Goal: Task Accomplishment & Management: Manage account settings

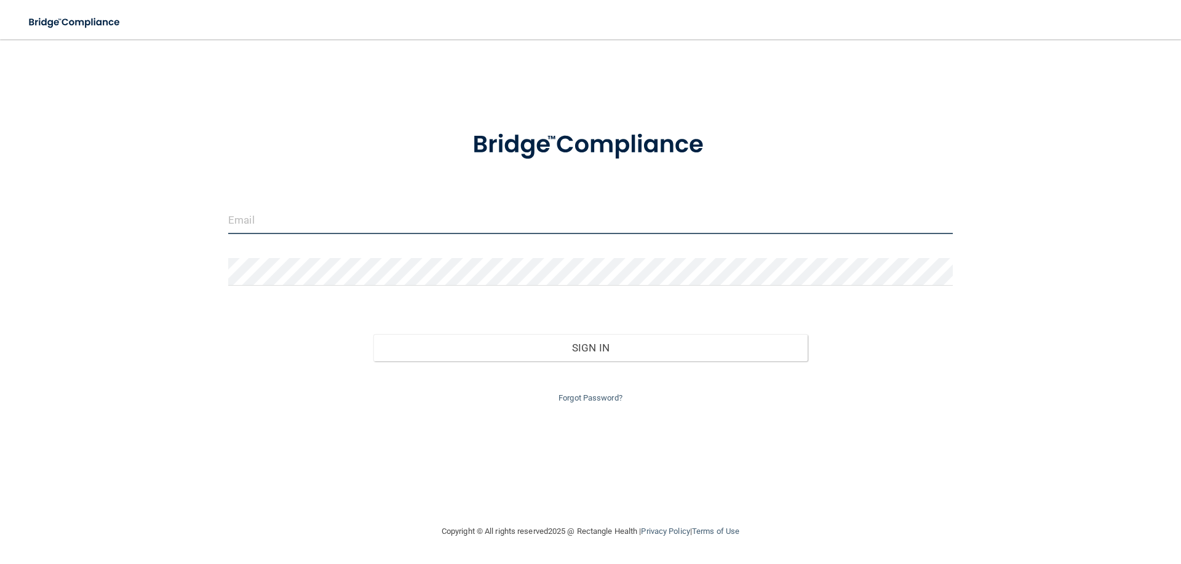
click at [323, 220] on input "email" at bounding box center [590, 221] width 724 height 28
type input "[EMAIL_ADDRESS][DOMAIN_NAME]"
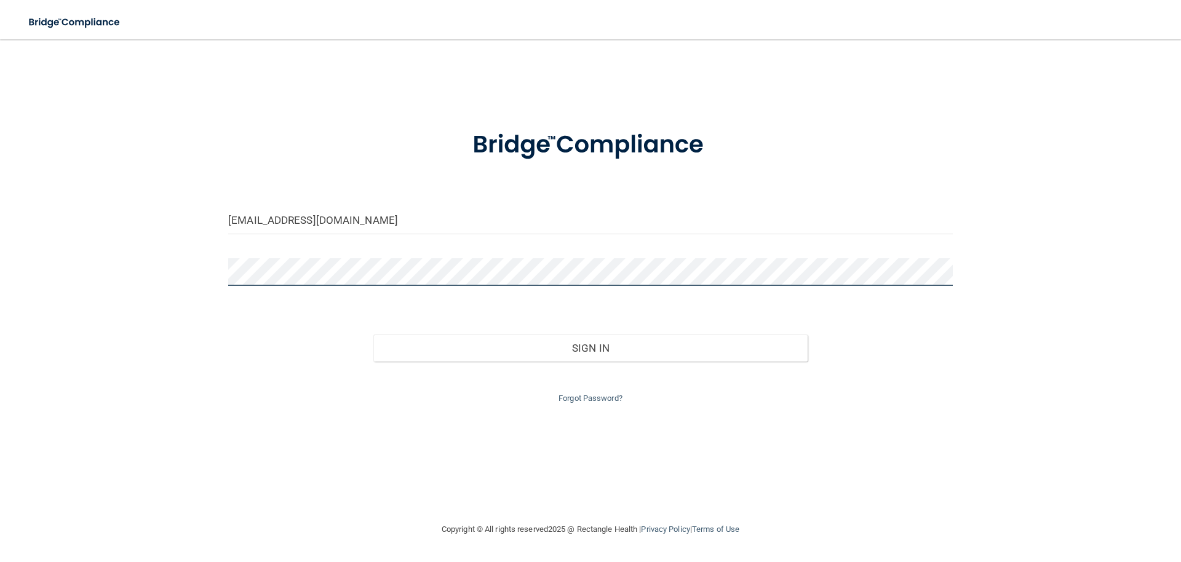
click at [373, 335] on button "Sign In" at bounding box center [590, 348] width 435 height 27
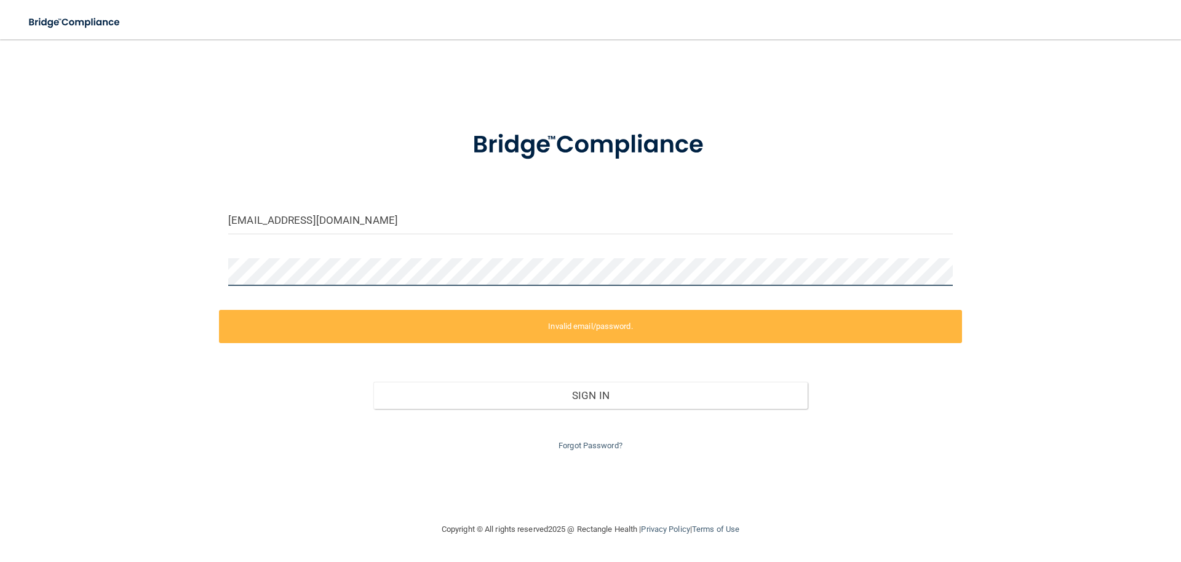
click at [223, 267] on div at bounding box center [590, 276] width 743 height 37
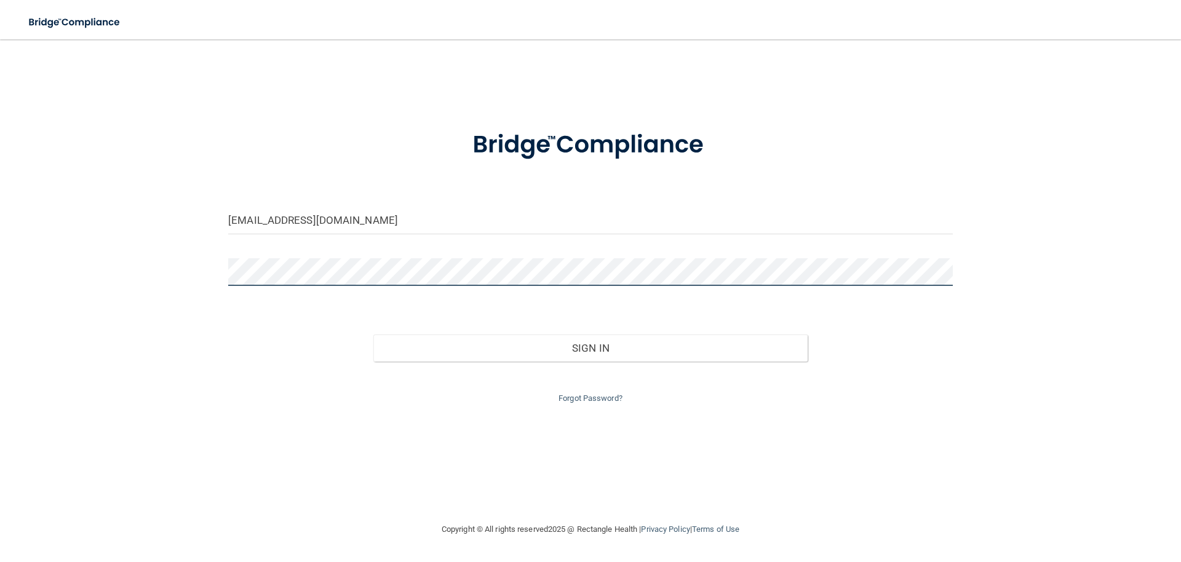
click at [373, 335] on button "Sign In" at bounding box center [590, 348] width 435 height 27
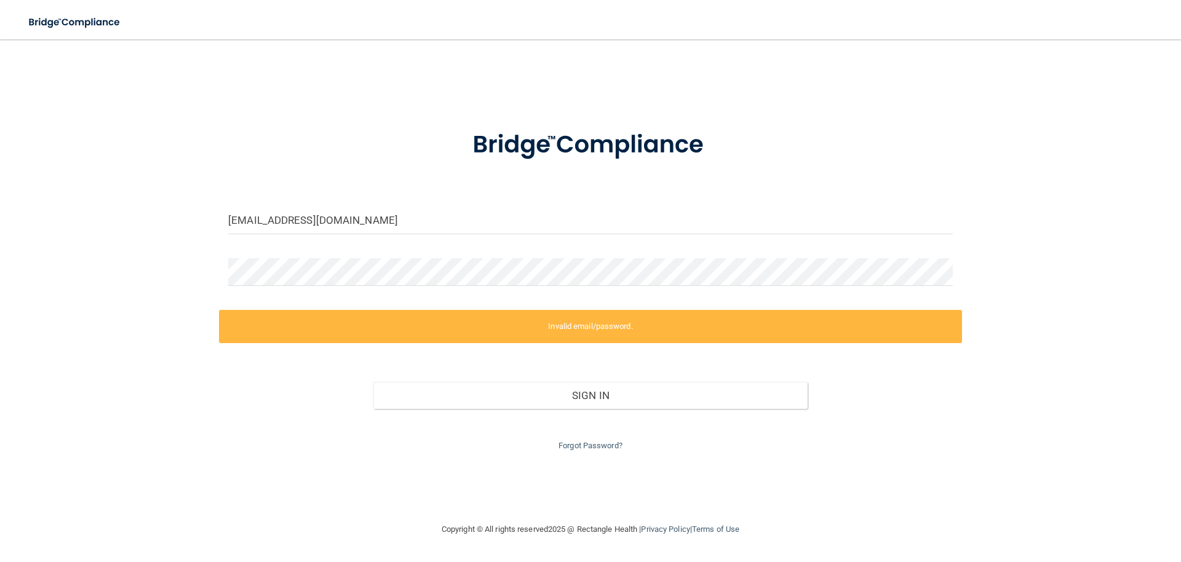
click at [592, 453] on div "bsprague@middlecoffdentalgroup.com Invalid email/password. You don't have permi…" at bounding box center [590, 281] width 1131 height 458
click at [593, 446] on link "Forgot Password?" at bounding box center [590, 445] width 64 height 9
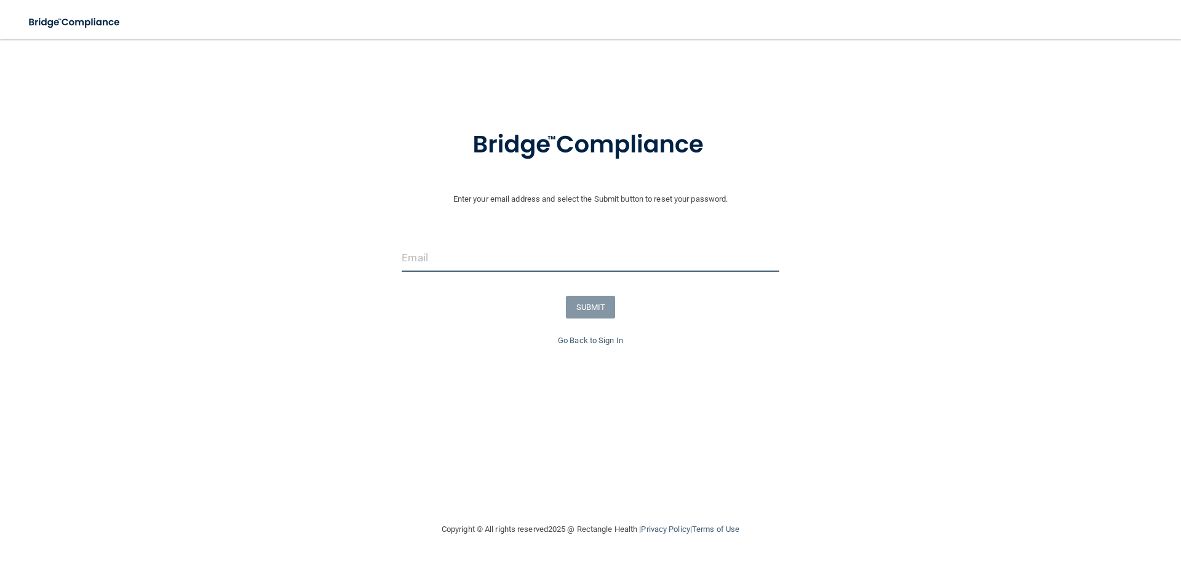
click at [440, 254] on input "email" at bounding box center [590, 258] width 377 height 28
type input "[EMAIL_ADDRESS][DOMAIN_NAME]"
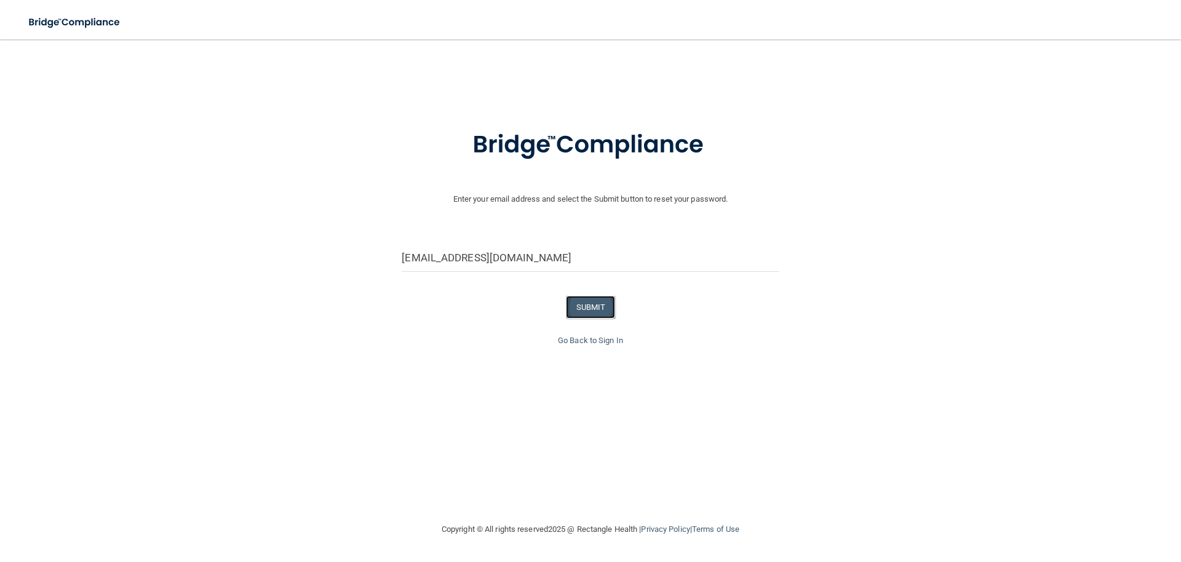
click at [593, 304] on button "SUBMIT" at bounding box center [591, 307] width 50 height 23
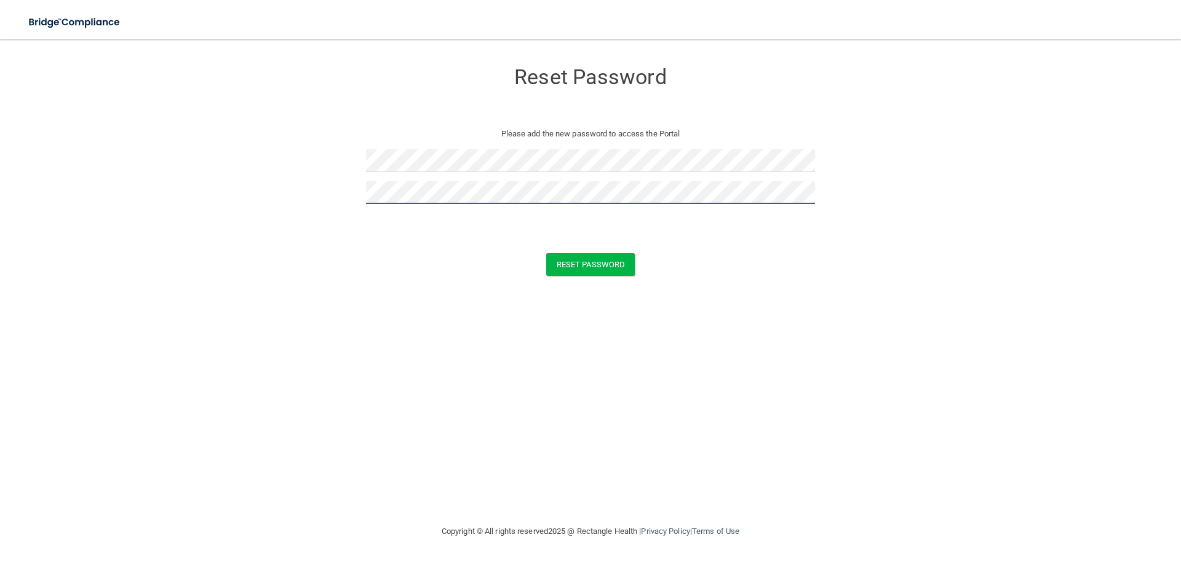
click at [546, 253] on button "Reset Password" at bounding box center [590, 264] width 89 height 23
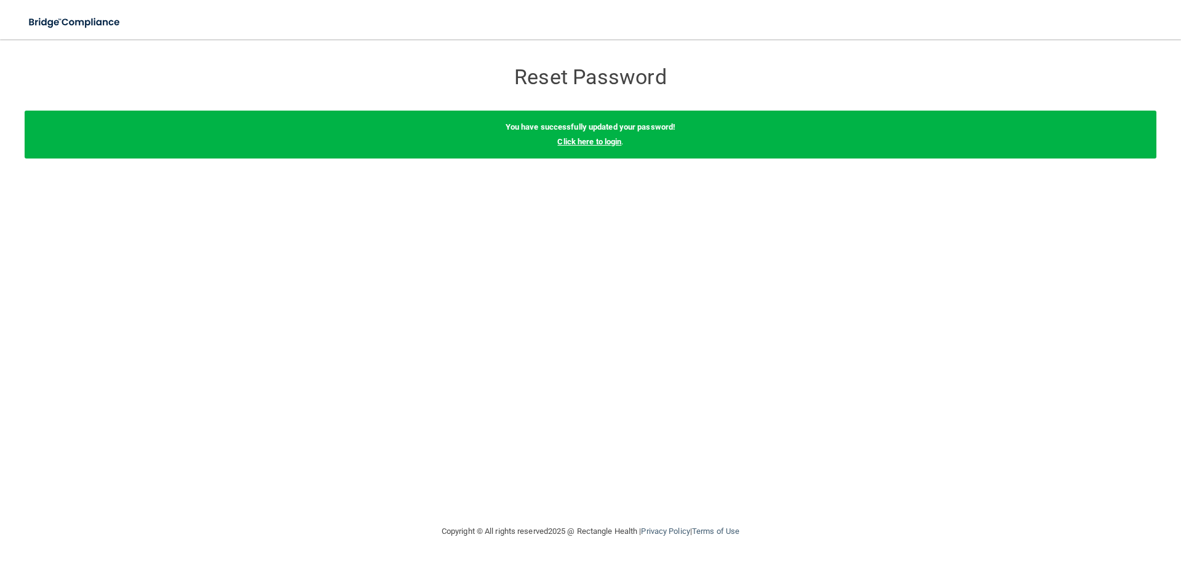
click at [584, 141] on link "Click here to login" at bounding box center [589, 141] width 64 height 9
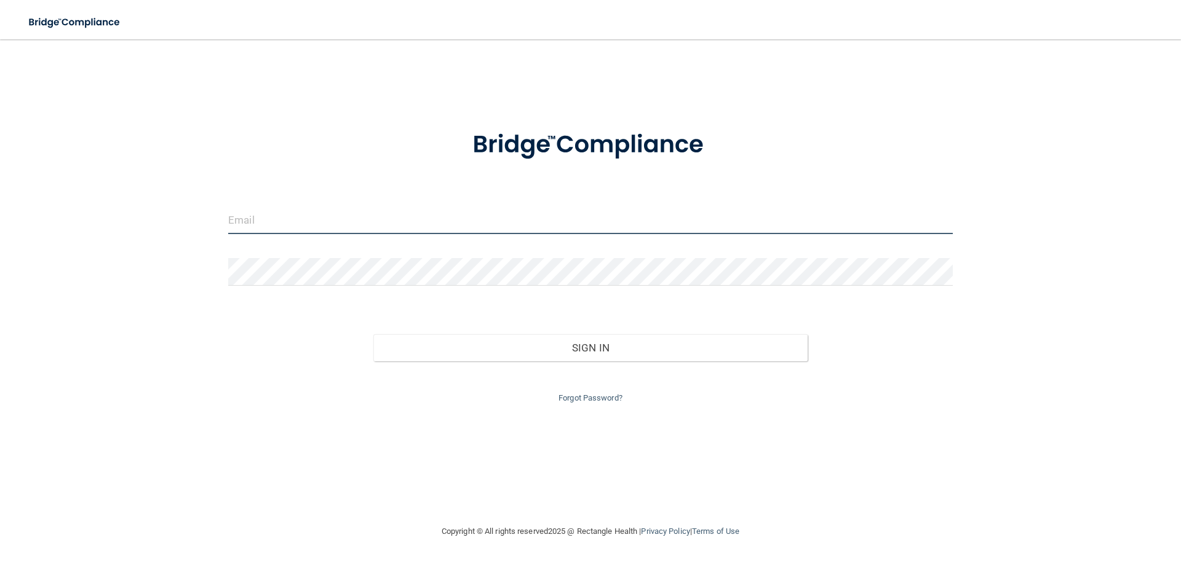
click at [317, 210] on input "email" at bounding box center [590, 221] width 724 height 28
type input "[EMAIL_ADDRESS][DOMAIN_NAME]"
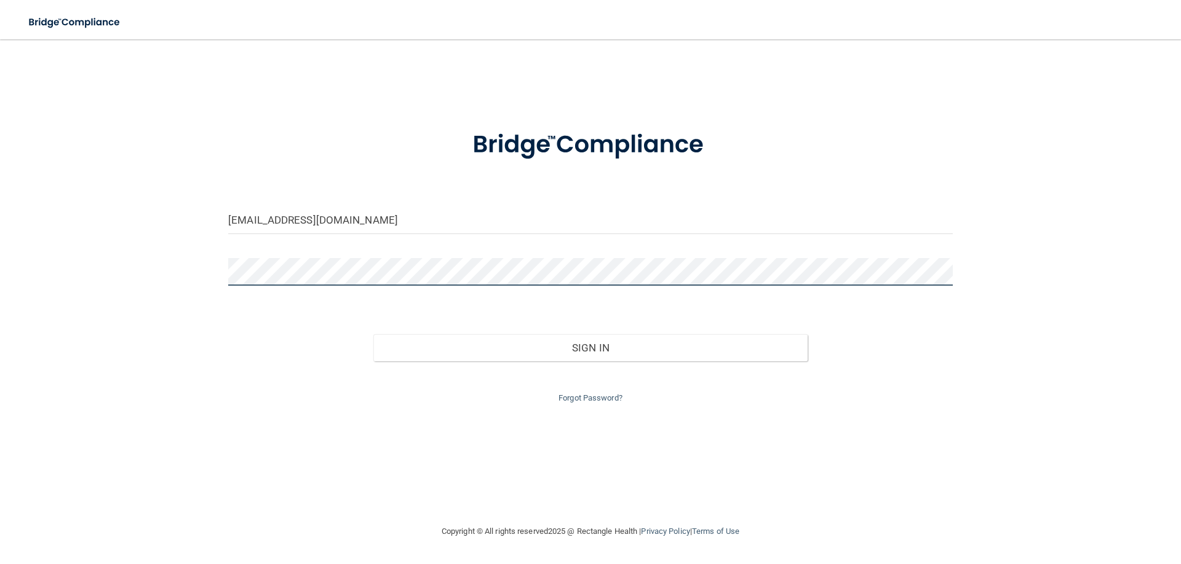
click at [373, 335] on button "Sign In" at bounding box center [590, 348] width 435 height 27
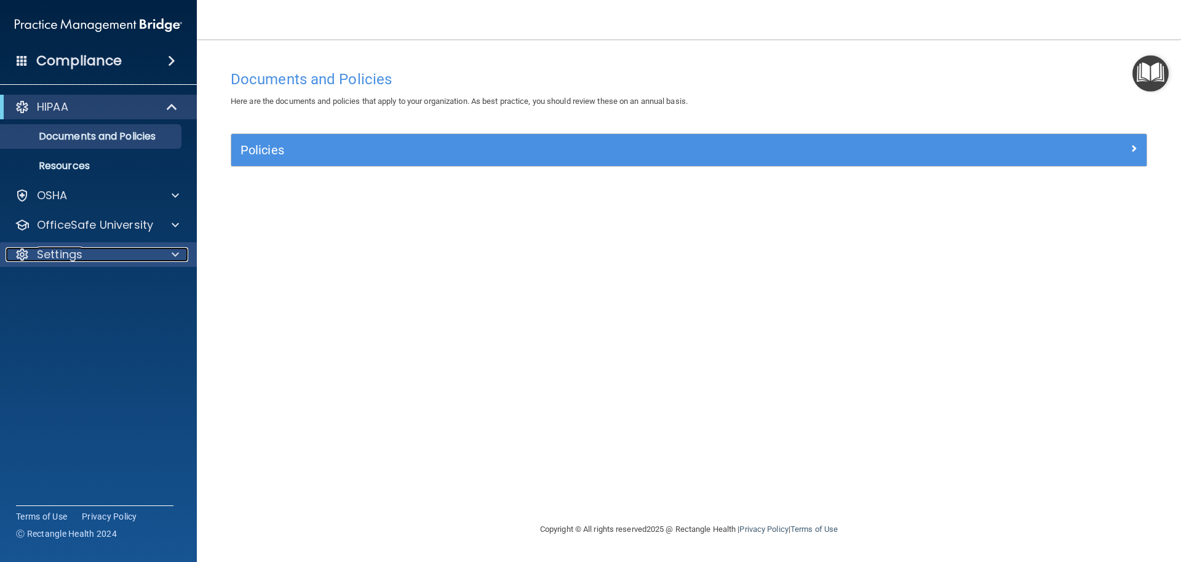
click at [170, 251] on div at bounding box center [173, 254] width 31 height 15
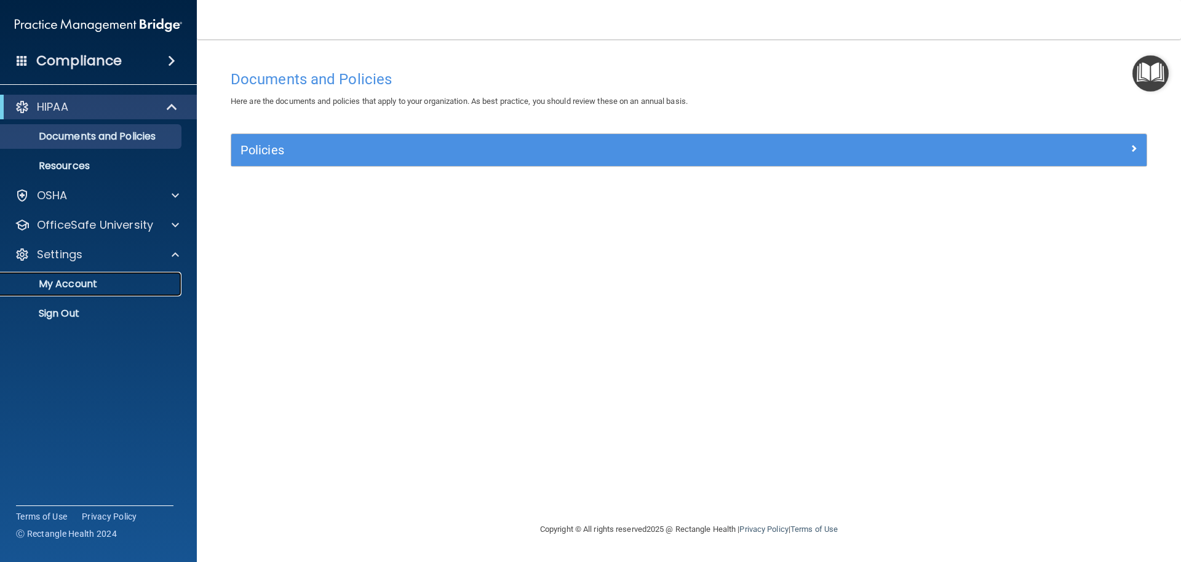
click at [104, 291] on link "My Account" at bounding box center [85, 284] width 194 height 25
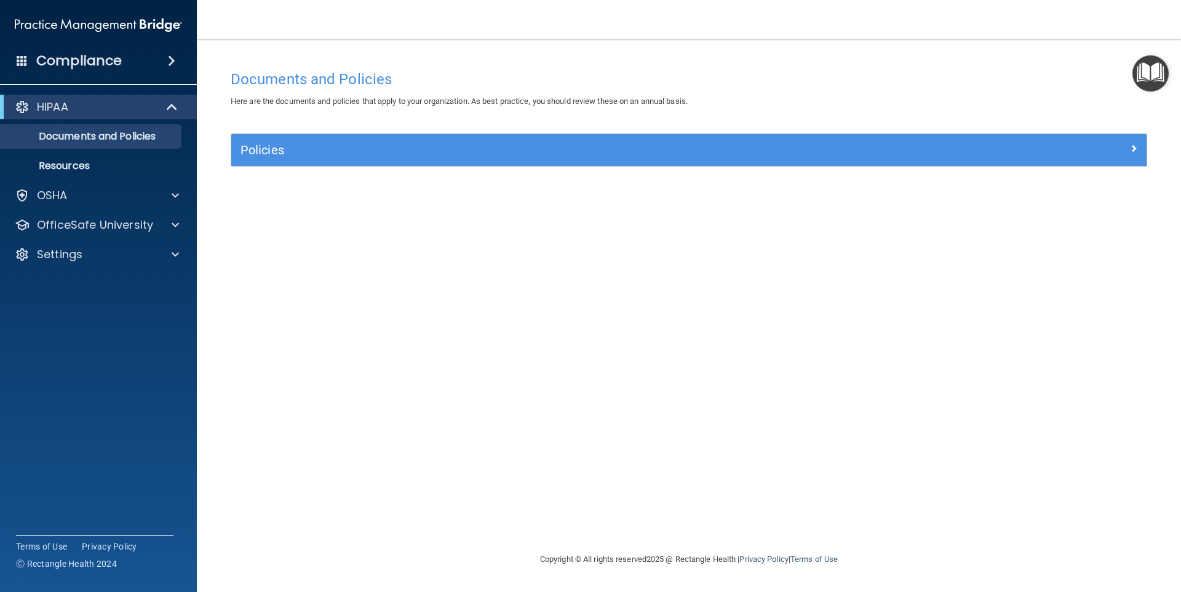
click at [157, 63] on div "Compliance" at bounding box center [98, 60] width 197 height 27
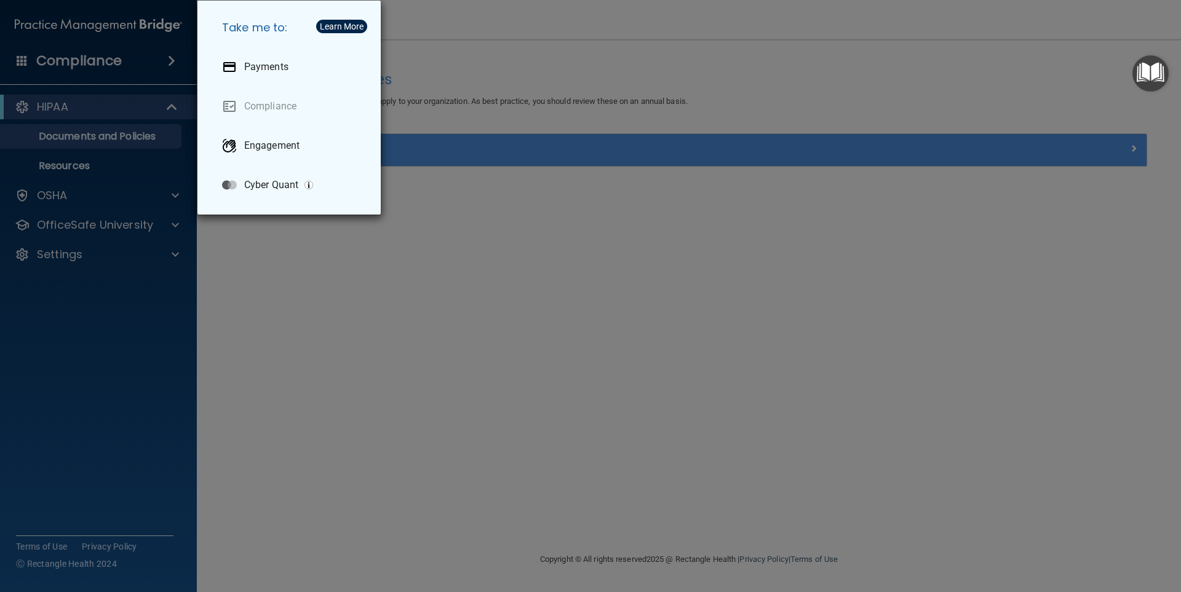
click at [67, 175] on div "Take me to: Payments Compliance Engagement Cyber Quant" at bounding box center [590, 296] width 1181 height 592
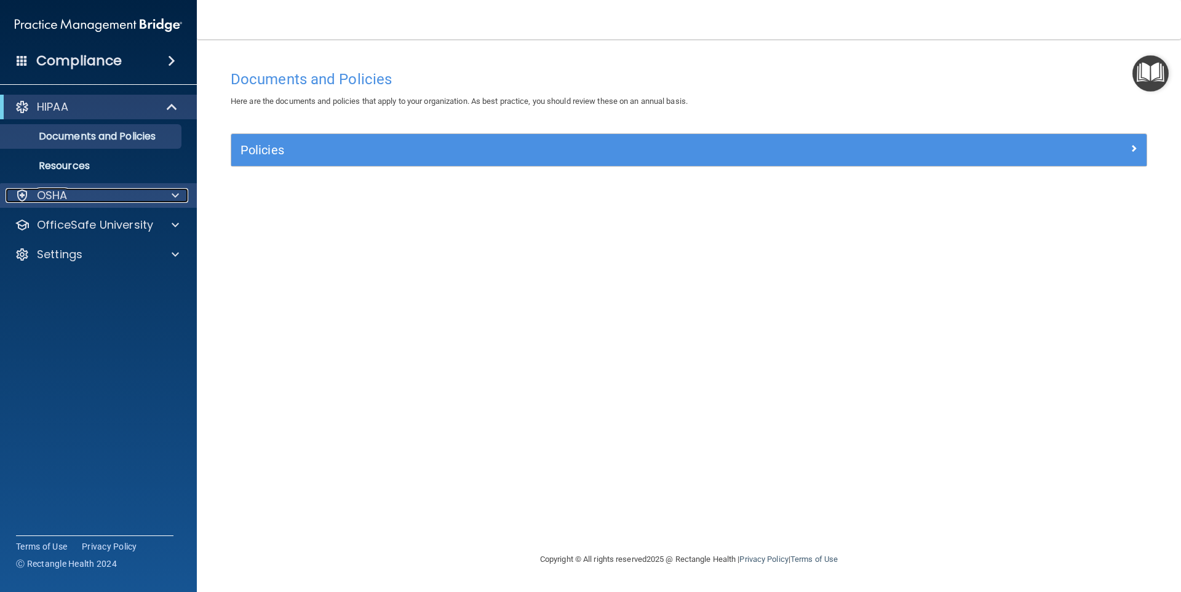
click at [69, 194] on div "OSHA" at bounding box center [82, 195] width 152 height 15
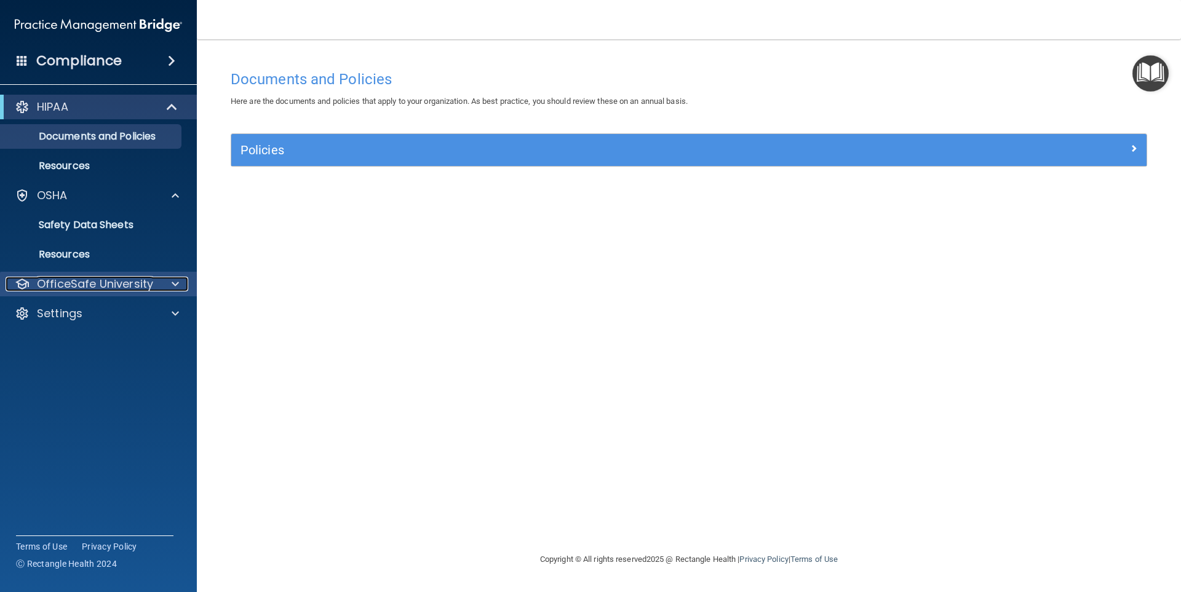
click at [60, 285] on p "OfficeSafe University" at bounding box center [95, 284] width 116 height 15
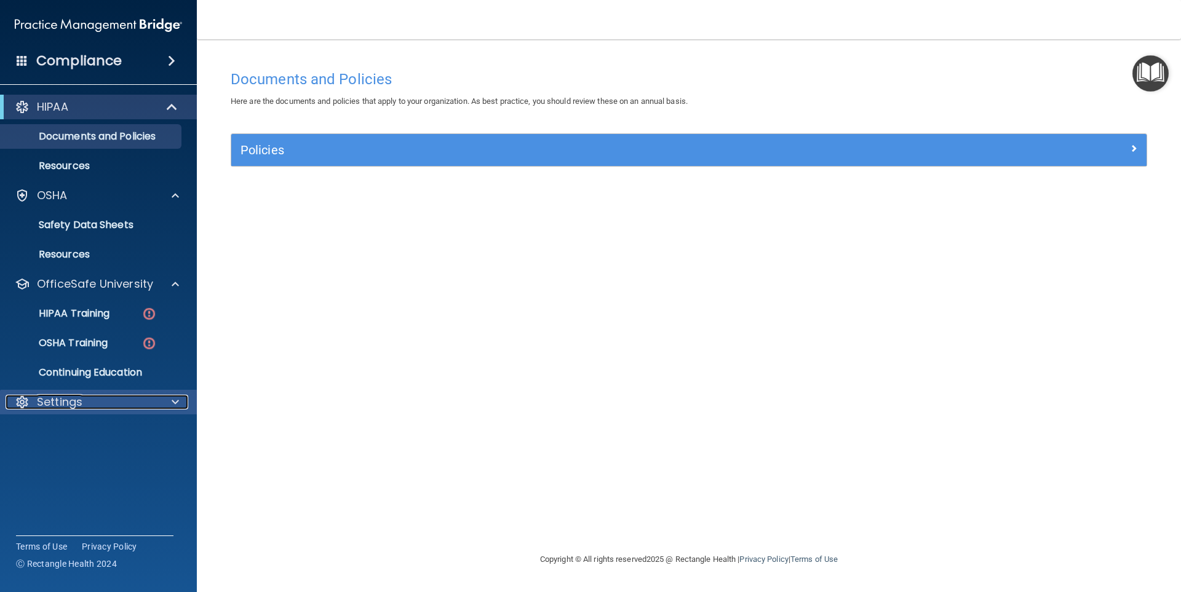
click at [68, 405] on p "Settings" at bounding box center [60, 402] width 46 height 15
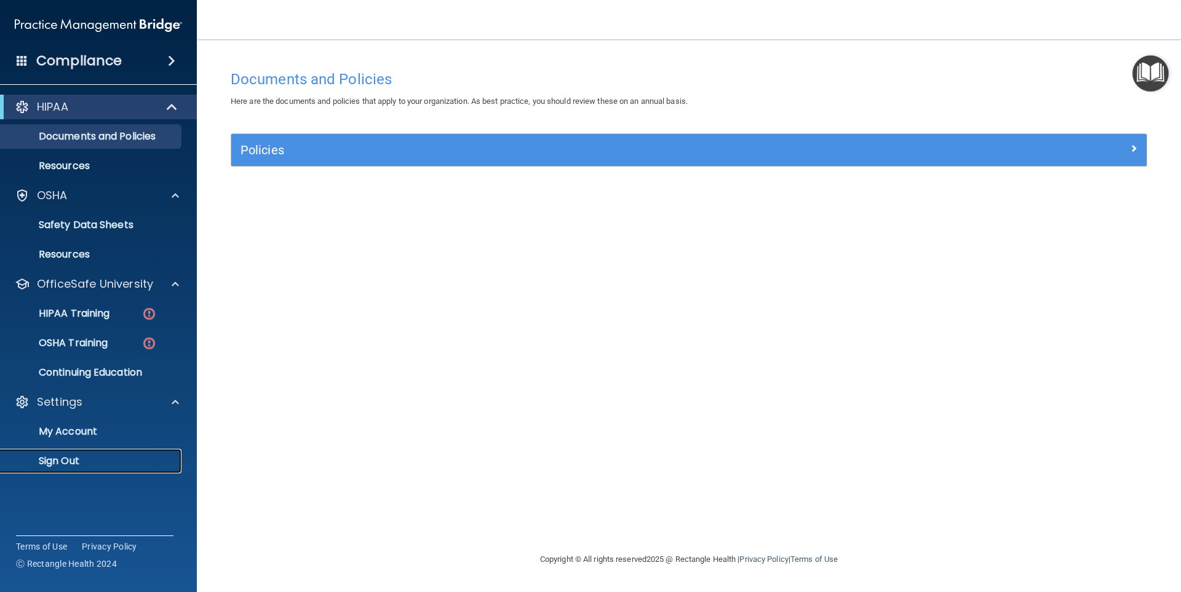
click at [63, 458] on p "Sign Out" at bounding box center [92, 461] width 168 height 12
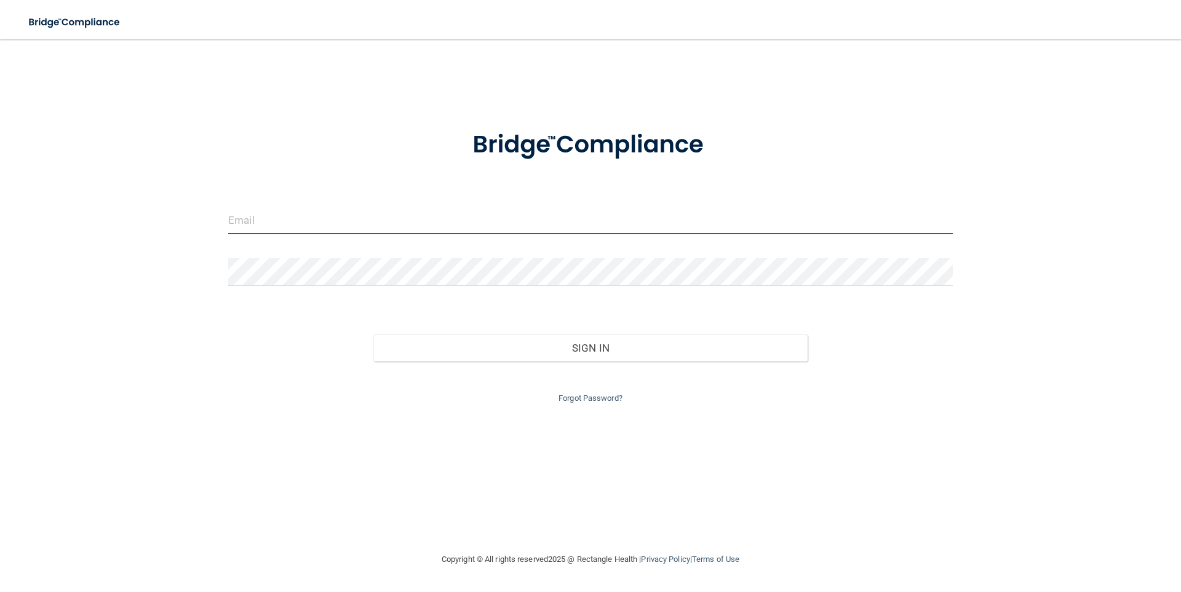
click at [272, 223] on input "email" at bounding box center [590, 221] width 724 height 28
type input "[EMAIL_ADDRESS][DOMAIN_NAME]"
click at [581, 397] on link "Forgot Password?" at bounding box center [590, 398] width 64 height 9
